Goal: Task Accomplishment & Management: Manage account settings

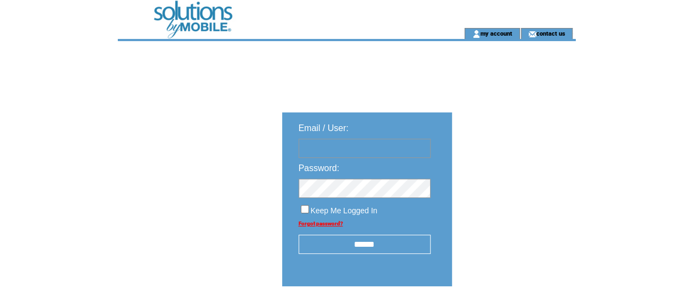
click at [403, 152] on input "text" at bounding box center [365, 148] width 132 height 19
type input "**********"
click at [374, 247] on input "******" at bounding box center [365, 243] width 132 height 19
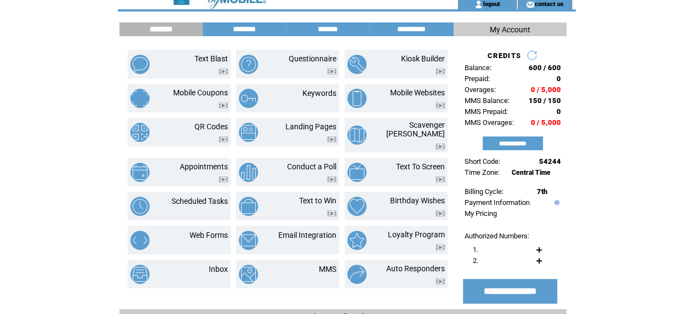
scroll to position [25, 0]
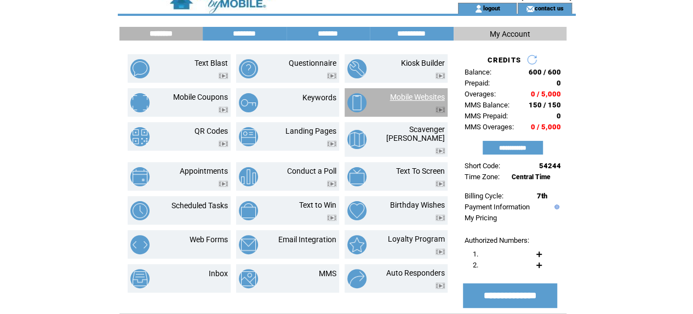
click at [423, 94] on link "Mobile Websites" at bounding box center [417, 97] width 55 height 9
click at [422, 90] on td "Mobile Websites" at bounding box center [396, 102] width 103 height 28
click at [425, 94] on link "Mobile Websites" at bounding box center [417, 97] width 55 height 9
click at [415, 93] on link "Mobile Websites" at bounding box center [417, 97] width 55 height 9
click at [412, 90] on td "Mobile Websites" at bounding box center [396, 102] width 103 height 28
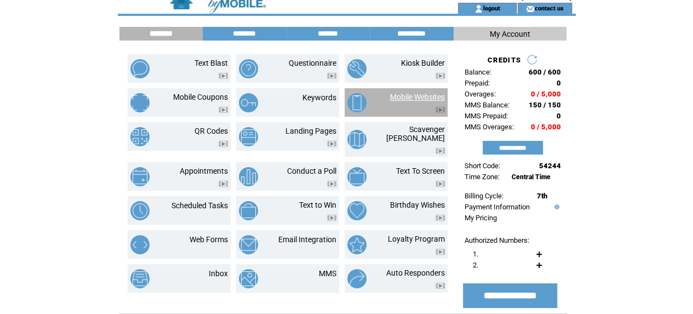
click at [416, 97] on link "Mobile Websites" at bounding box center [417, 97] width 55 height 9
click at [491, 7] on link "logout" at bounding box center [491, 7] width 17 height 7
